Goal: Task Accomplishment & Management: Use online tool/utility

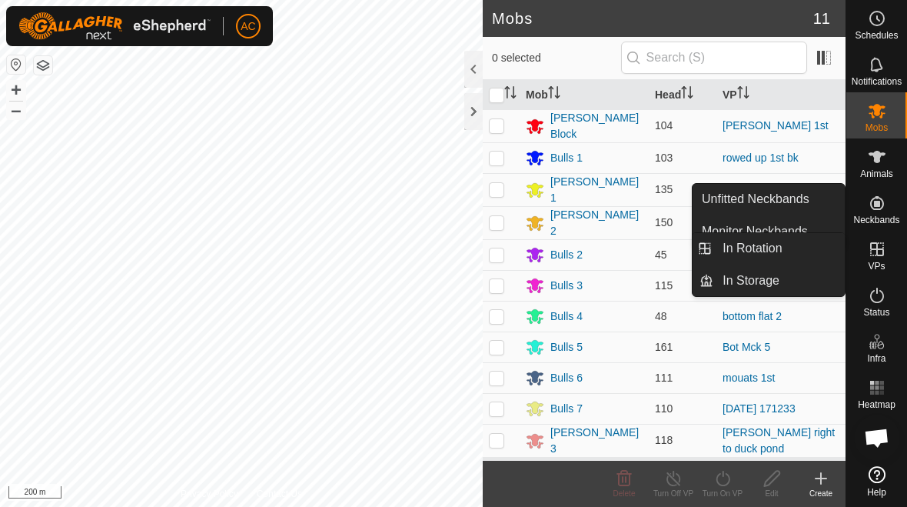
click at [784, 249] on link "In Rotation" at bounding box center [780, 248] width 132 height 31
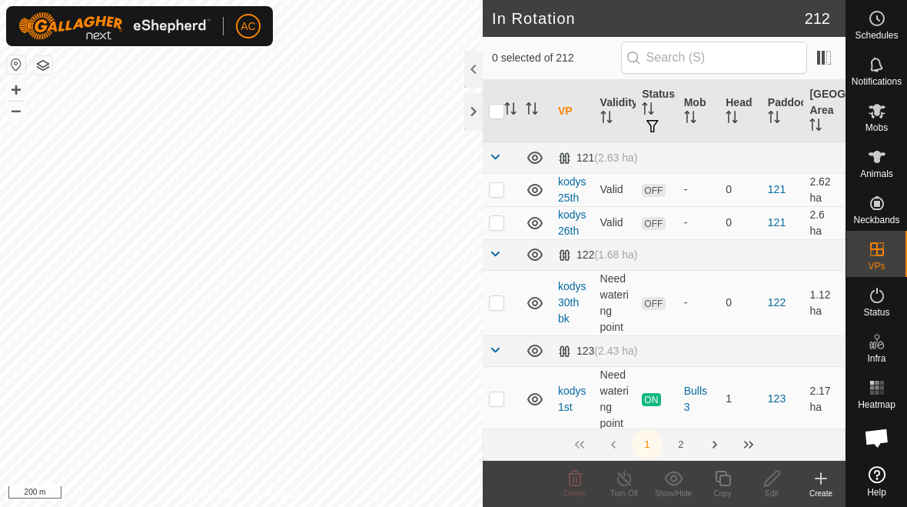
click at [819, 483] on icon at bounding box center [821, 478] width 18 height 18
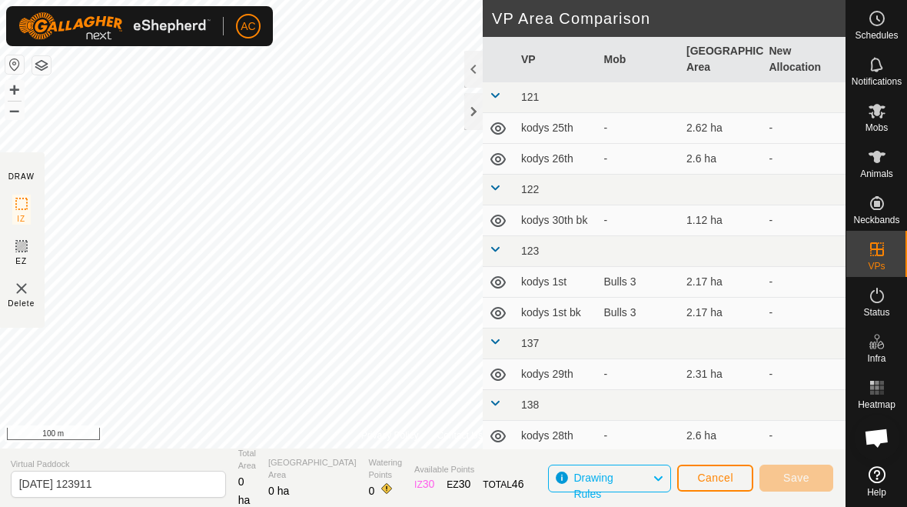
click at [475, 109] on div at bounding box center [474, 111] width 18 height 37
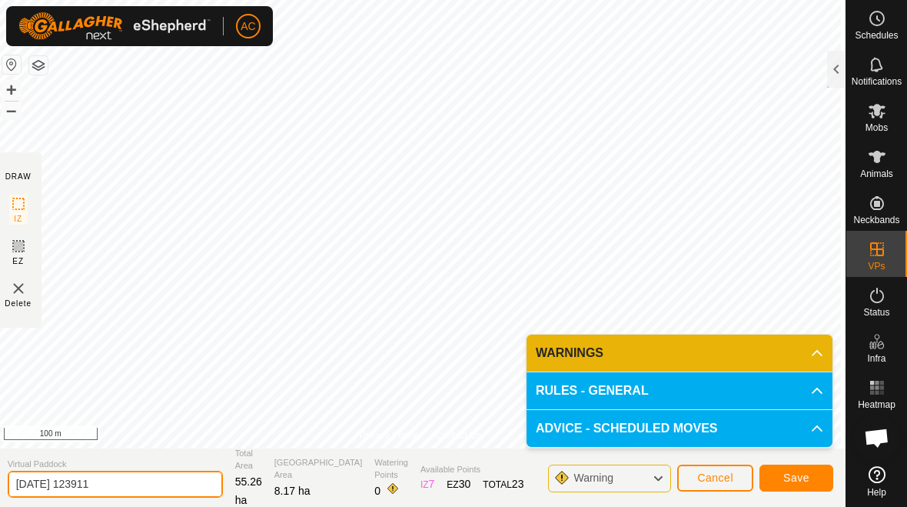
click at [142, 485] on input "[DATE] 123911" at bounding box center [115, 484] width 215 height 27
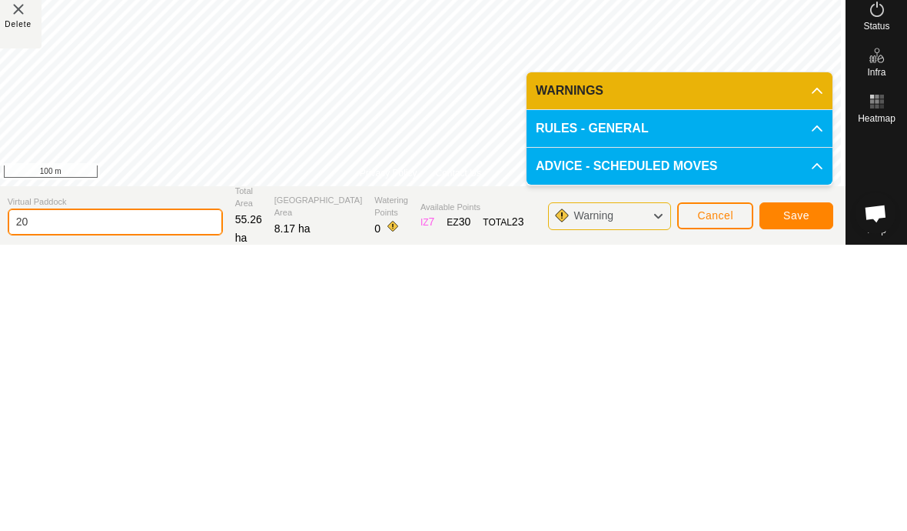
type input "2"
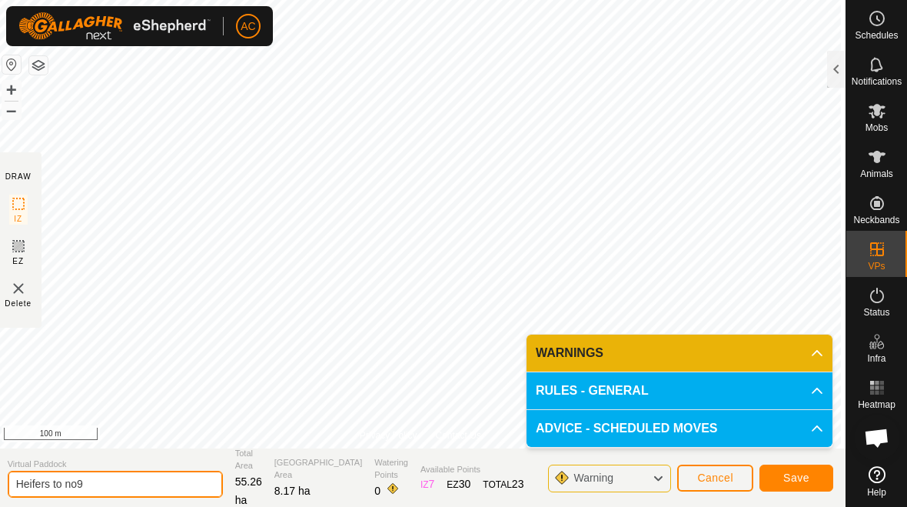
type input "Heifers to no9"
click at [797, 476] on span "Save" at bounding box center [797, 477] width 26 height 12
